Goal: Task Accomplishment & Management: Manage account settings

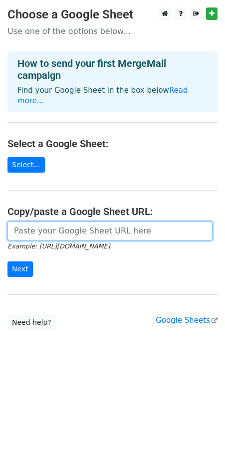
click at [117, 226] on input "url" at bounding box center [109, 230] width 205 height 19
click at [90, 222] on input "url" at bounding box center [109, 230] width 205 height 19
paste input "https://docs.google.com/spreadsheets/d/1sOrDP2KFpGkb2AAd3f8I8x0F6h-nWmhd0Y5Nb4e…"
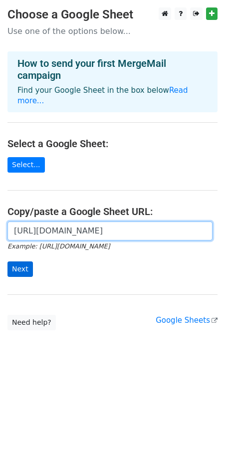
type input "https://docs.google.com/spreadsheets/d/1sOrDP2KFpGkb2AAd3f8I8x0F6h-nWmhd0Y5Nb4e…"
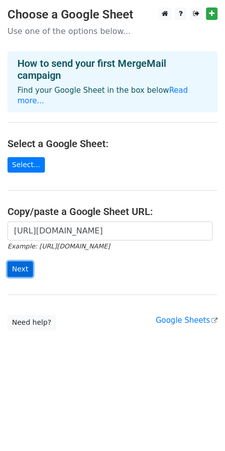
click at [27, 261] on input "Next" at bounding box center [19, 268] width 25 height 15
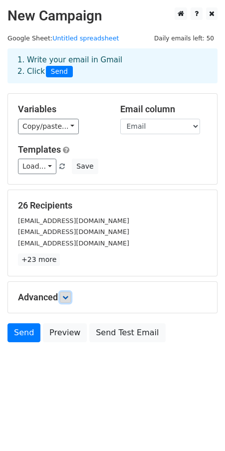
click at [65, 296] on link at bounding box center [65, 297] width 11 height 11
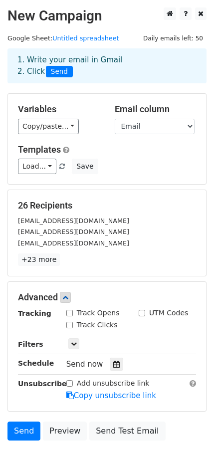
click at [69, 314] on input "Track Opens" at bounding box center [69, 313] width 6 height 6
checkbox input "true"
click at [69, 328] on input "Track Clicks" at bounding box center [69, 325] width 6 height 6
checkbox input "true"
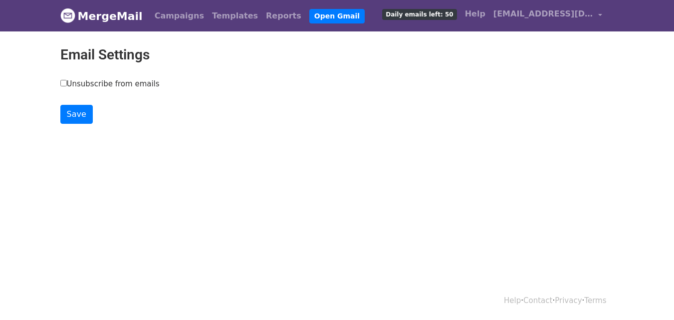
click at [65, 80] on input "Unsubscribe from emails" at bounding box center [63, 83] width 6 height 6
checkbox input "true"
click at [69, 112] on input "Save" at bounding box center [76, 114] width 32 height 19
